Goal: Task Accomplishment & Management: Manage account settings

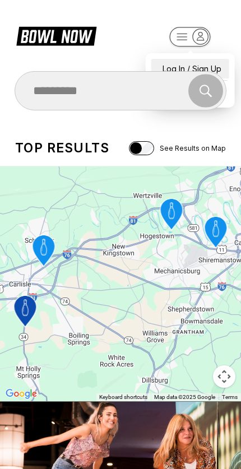
click at [196, 59] on div "Log In / Sign Up" at bounding box center [190, 69] width 78 height 20
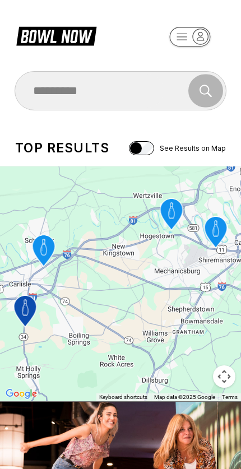
select select "**"
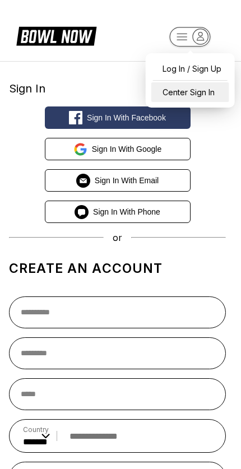
click at [206, 94] on div "Center Sign In" at bounding box center [190, 92] width 78 height 20
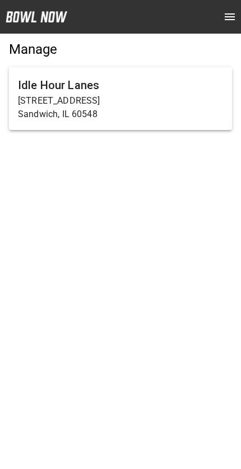
click at [182, 114] on p "Sandwich, IL 60548" at bounding box center [120, 114] width 205 height 13
